Goal: Use online tool/utility

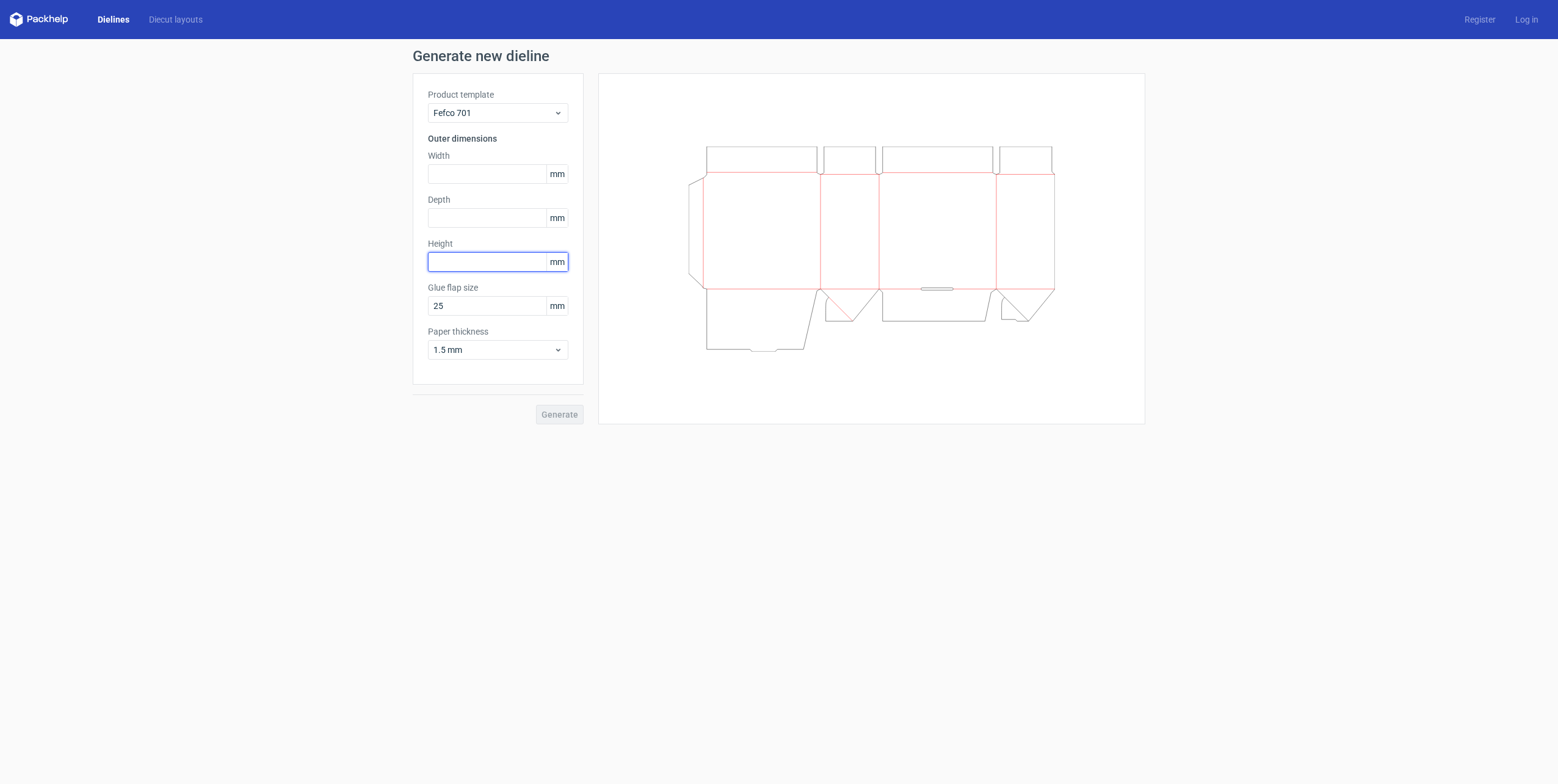
click at [477, 264] on input "text" at bounding box center [497, 262] width 140 height 20
type input "145"
click at [483, 219] on input "text" at bounding box center [497, 218] width 140 height 20
type input "130"
click at [465, 173] on input "text" at bounding box center [497, 174] width 140 height 20
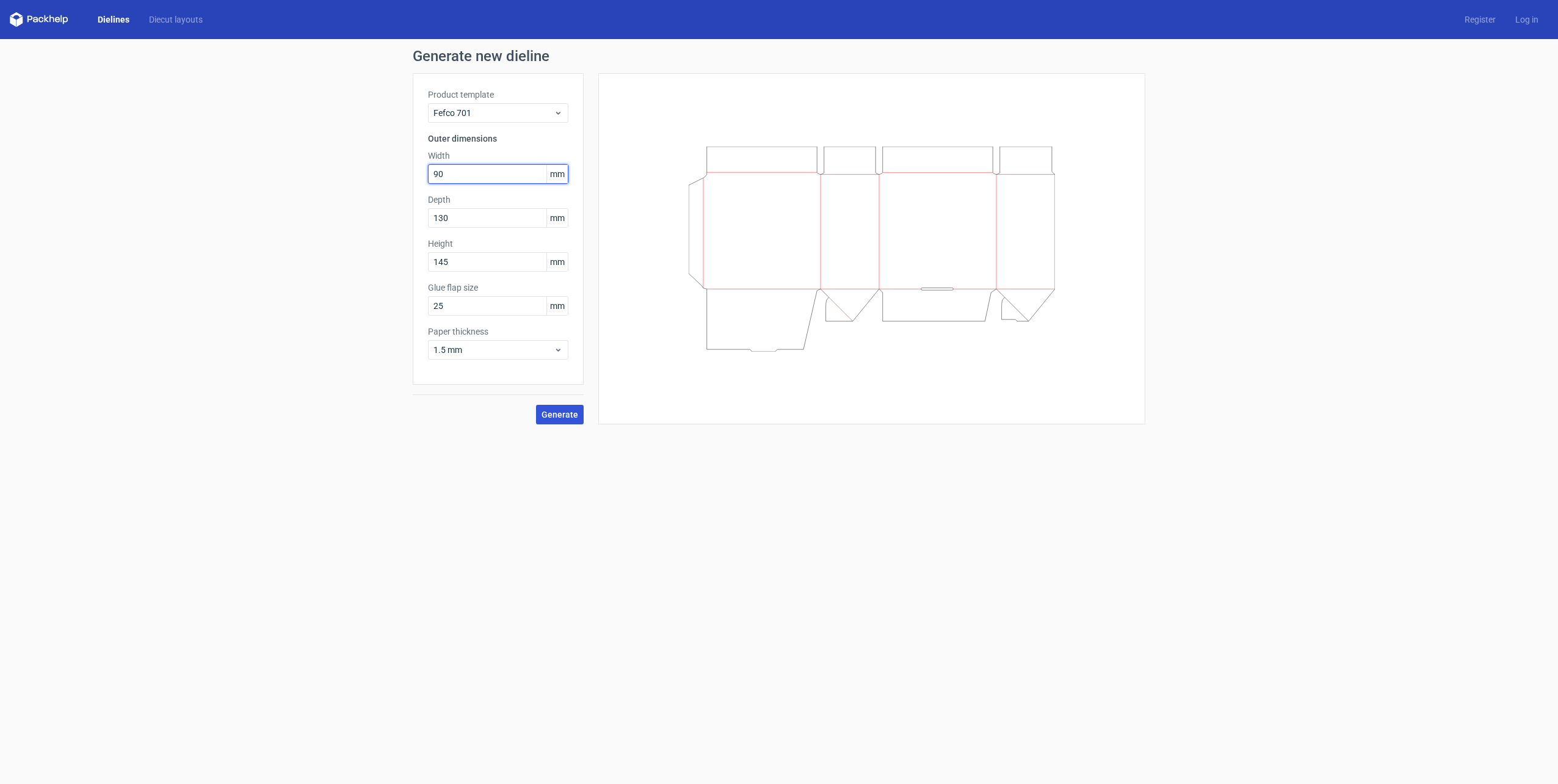
type input "90"
click at [557, 408] on button "Generate" at bounding box center [560, 415] width 48 height 20
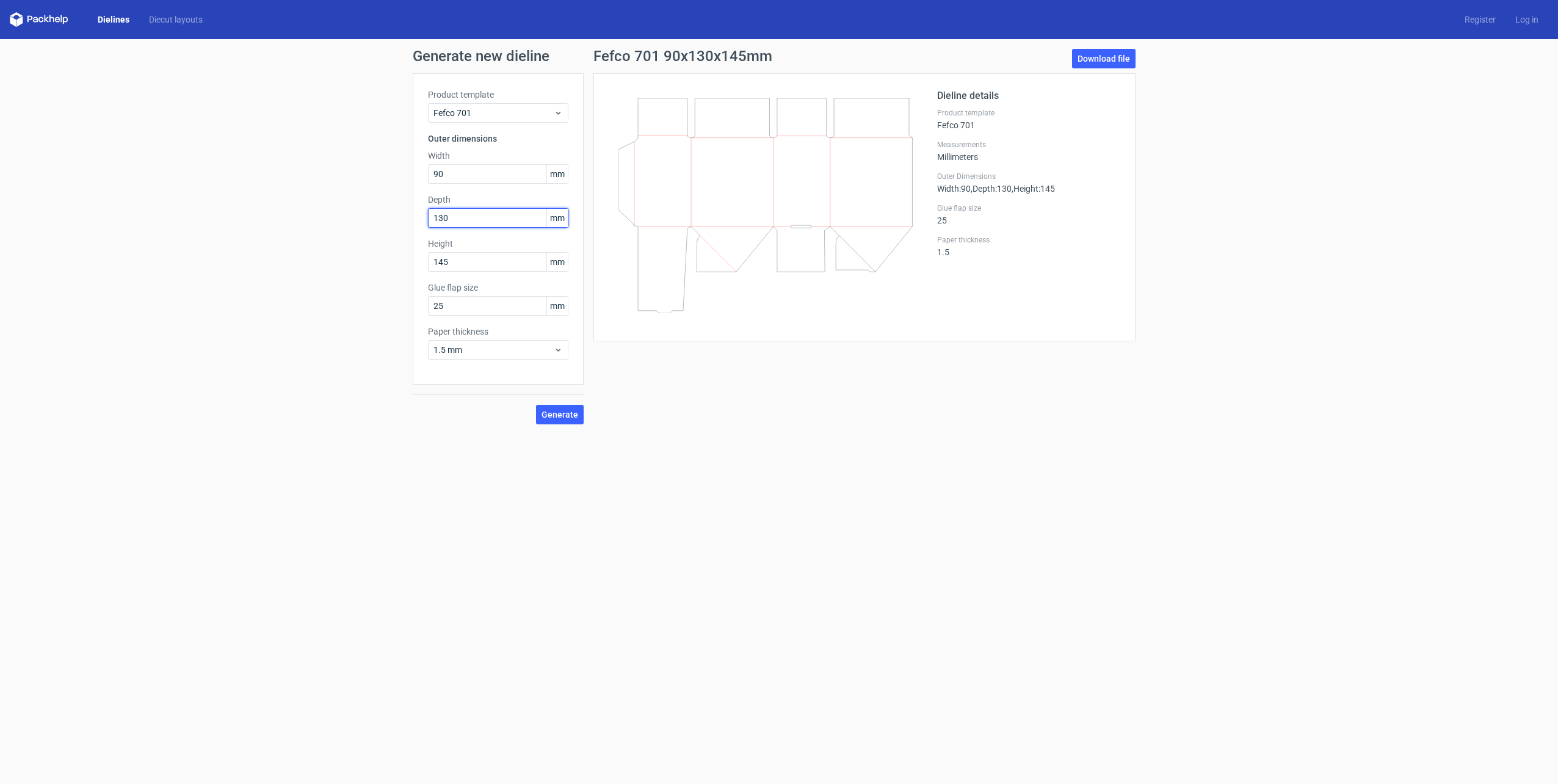
click at [459, 211] on input "130" at bounding box center [497, 218] width 140 height 20
click at [219, 247] on div "Generate new dieline Product template Fefco 701 Outer dimensions Width 90 mm De…" at bounding box center [779, 236] width 1558 height 395
click at [458, 174] on input "text" at bounding box center [497, 174] width 140 height 20
type input "90"
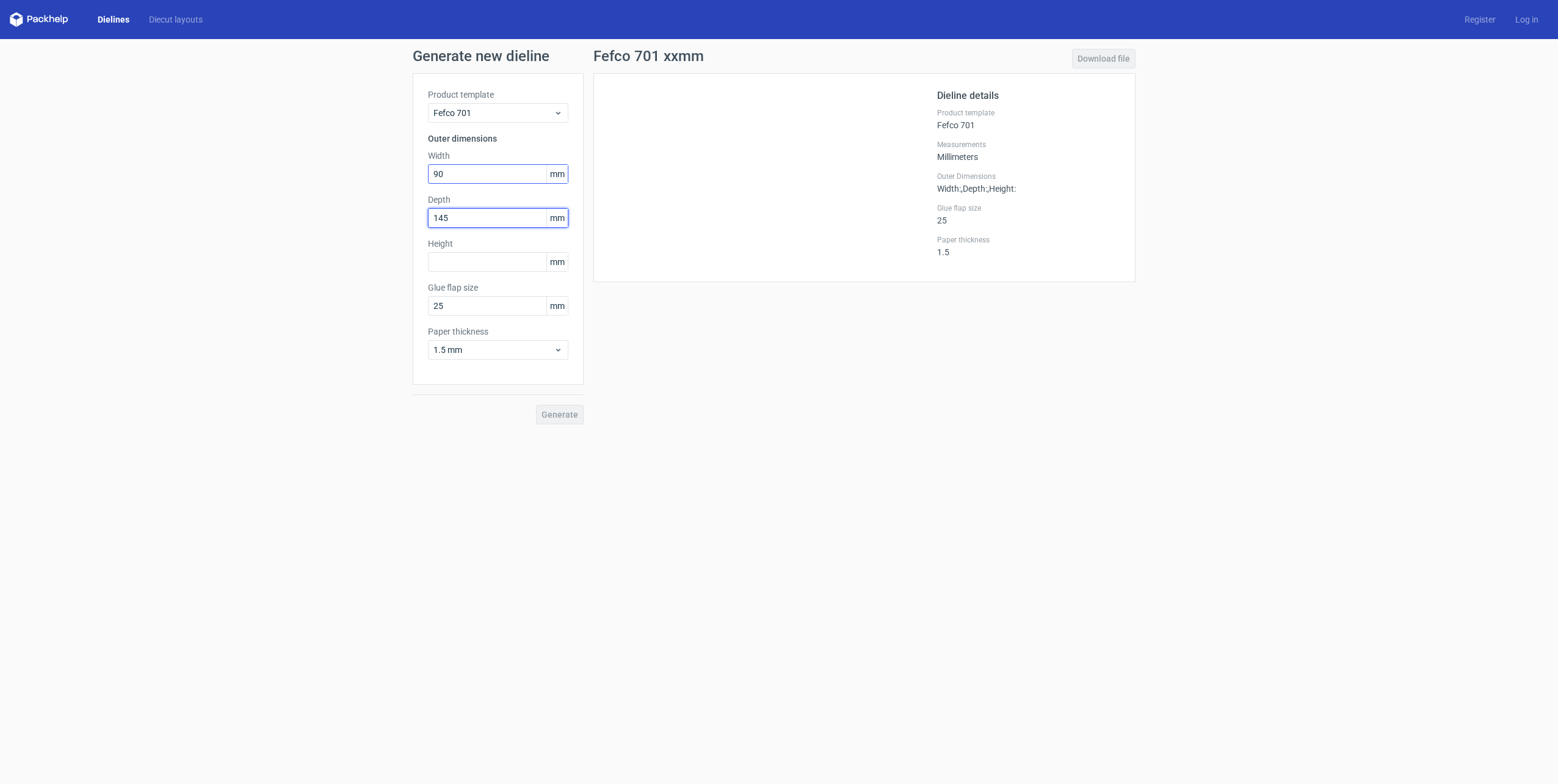
type input "145"
click at [536, 405] on button "Generate" at bounding box center [560, 415] width 48 height 20
type input "145"
type input "1"
type input "130"
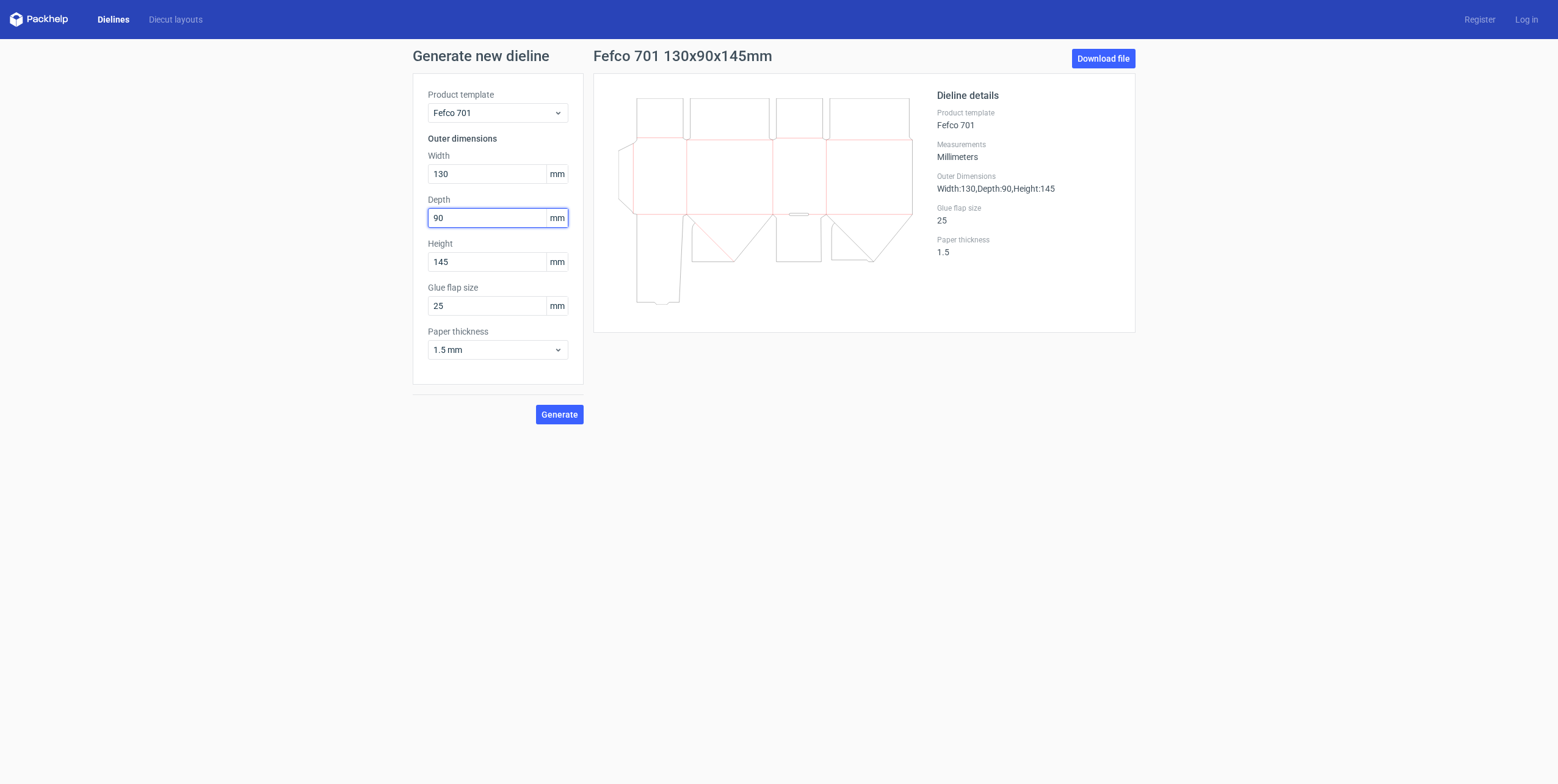
type input "90"
click at [545, 402] on div "Generate" at bounding box center [498, 404] width 171 height 40
click at [554, 402] on div "Generate" at bounding box center [498, 404] width 171 height 40
click at [556, 408] on button "Generate" at bounding box center [560, 415] width 48 height 20
click at [701, 431] on div "Generate new dieline Product template Fefco 701 Outer dimensions Width 130 mm D…" at bounding box center [779, 236] width 1558 height 395
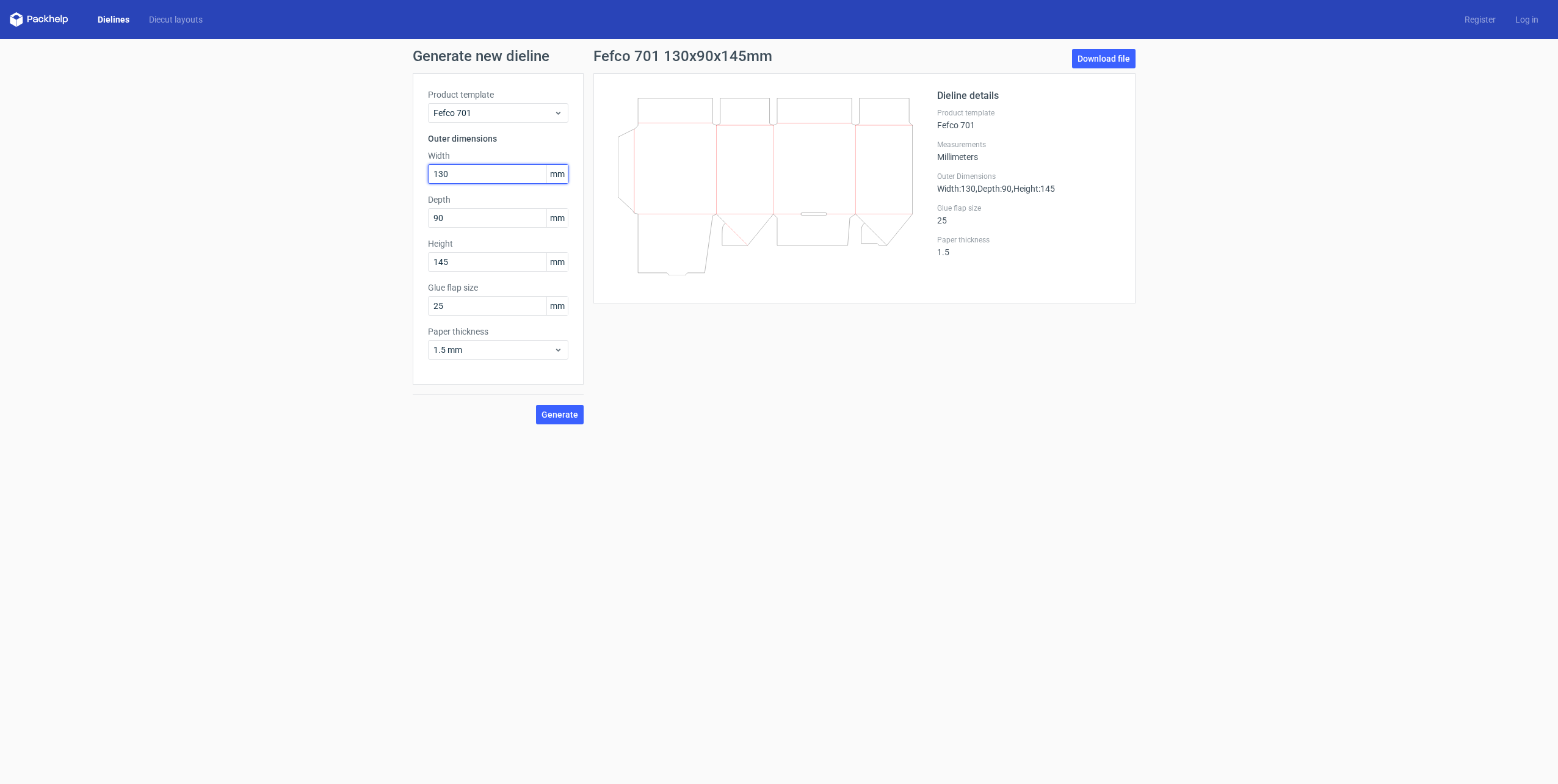
drag, startPoint x: 467, startPoint y: 179, endPoint x: 377, endPoint y: 172, distance: 90.3
click at [377, 172] on div "Generate new dieline Product template Fefco 701 Outer dimensions Width 130 mm D…" at bounding box center [779, 236] width 1558 height 395
type input "90"
type input "130"
click at [536, 405] on button "Generate" at bounding box center [560, 415] width 48 height 20
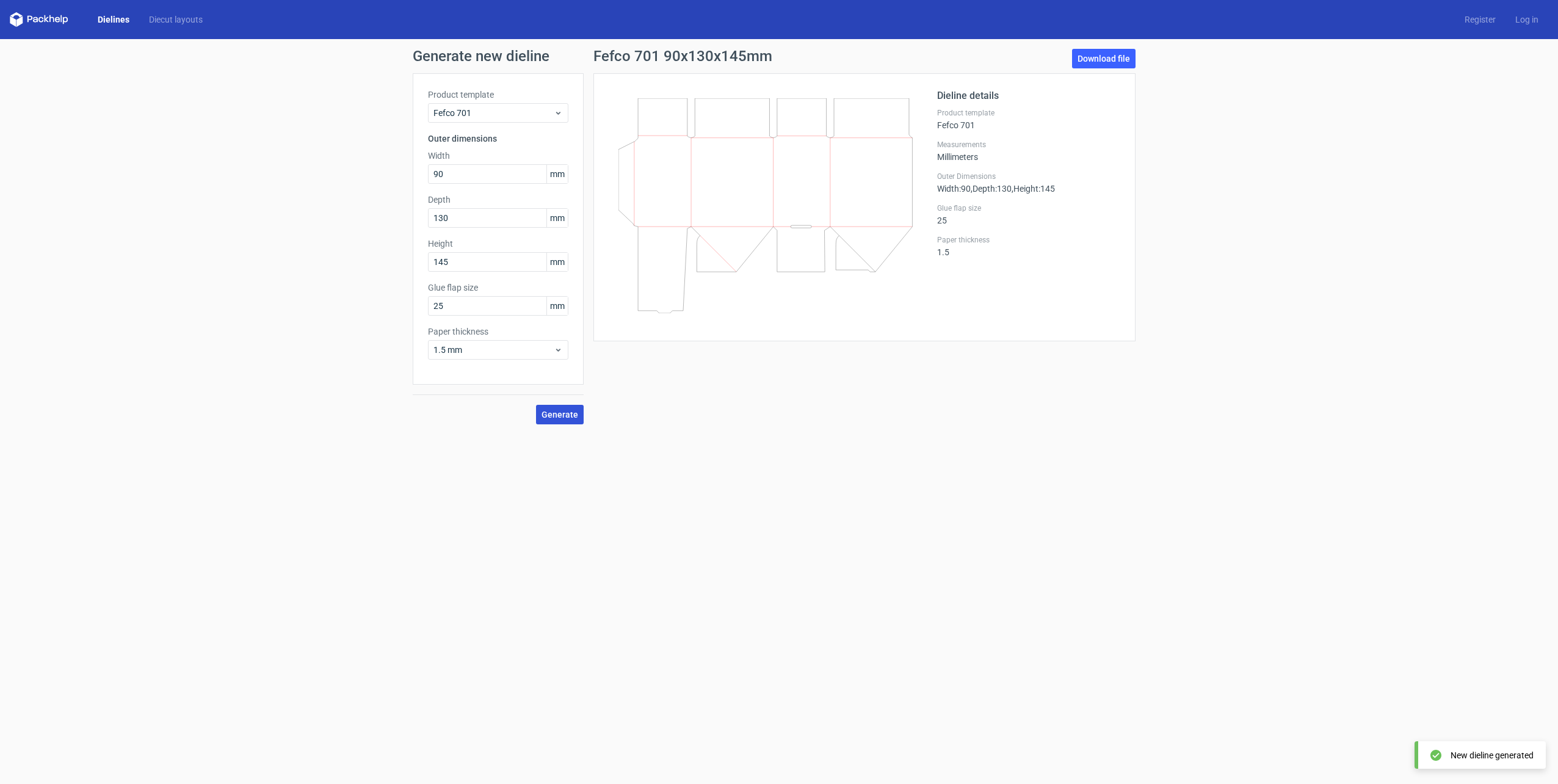
click at [553, 411] on span "Generate" at bounding box center [559, 414] width 37 height 9
click at [826, 494] on form "Generate new dieline Product template Fefco 701 Outer dimensions Width 90 mm De…" at bounding box center [779, 411] width 1558 height 744
click at [1422, 134] on div "Generate new dieline Product template Fefco 701 Outer dimensions Width 90 mm De…" at bounding box center [779, 236] width 1558 height 395
